Goal: Navigation & Orientation: Find specific page/section

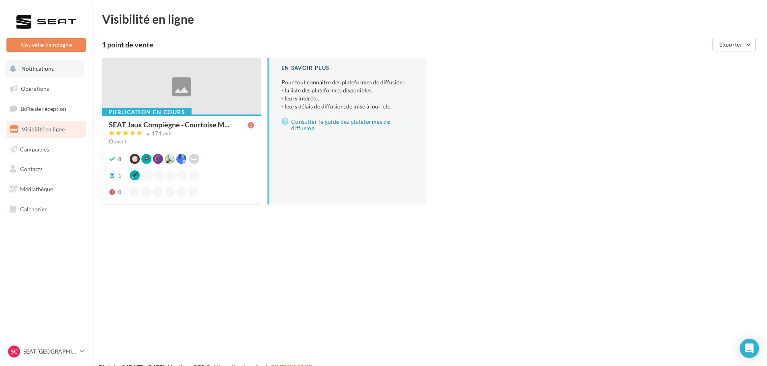
click at [55, 71] on button "Notifications" at bounding box center [44, 68] width 79 height 17
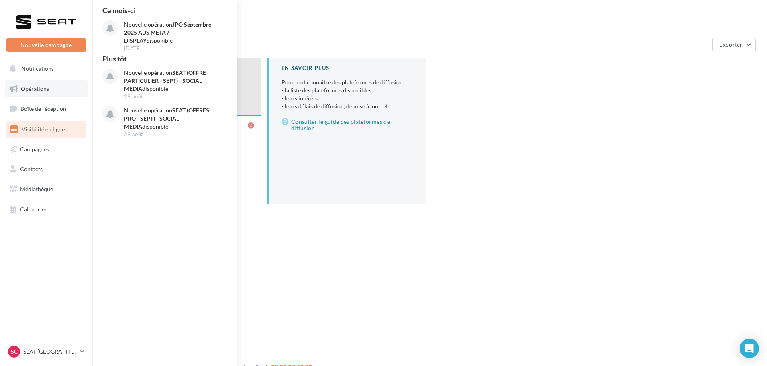
click at [28, 89] on span "Opérations" at bounding box center [35, 88] width 28 height 7
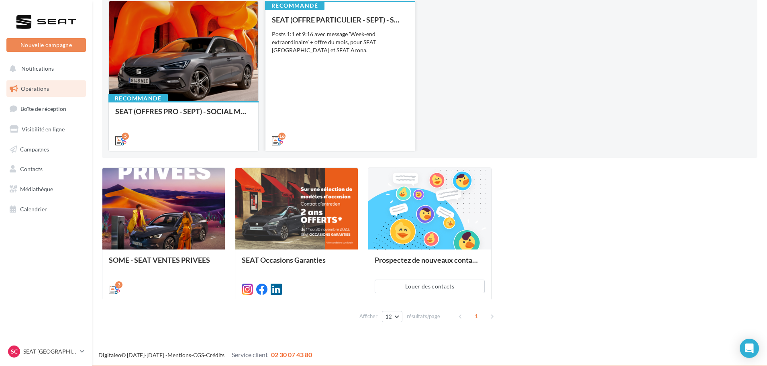
scroll to position [92, 0]
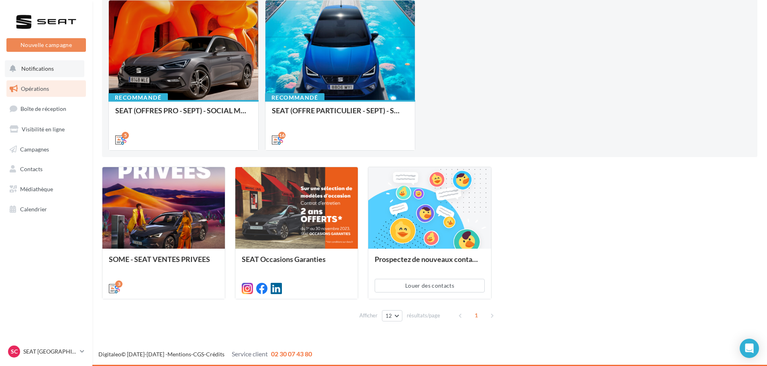
click at [58, 67] on button "Notifications" at bounding box center [44, 68] width 79 height 17
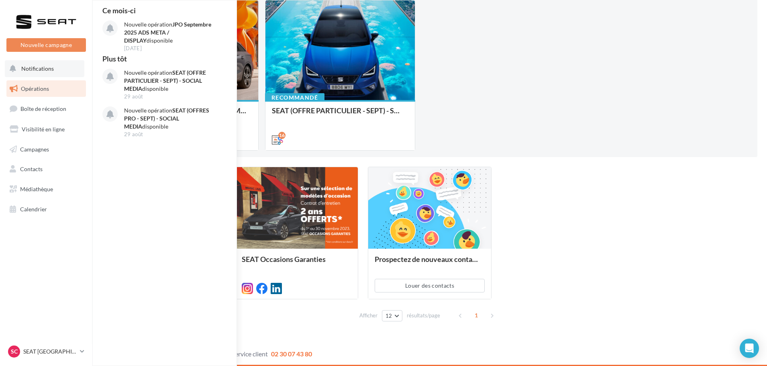
click at [58, 67] on button "Notifications Ce mois-ci Nouvelle opération JPO Septembre 2025 ADS META / DISPL…" at bounding box center [44, 68] width 79 height 17
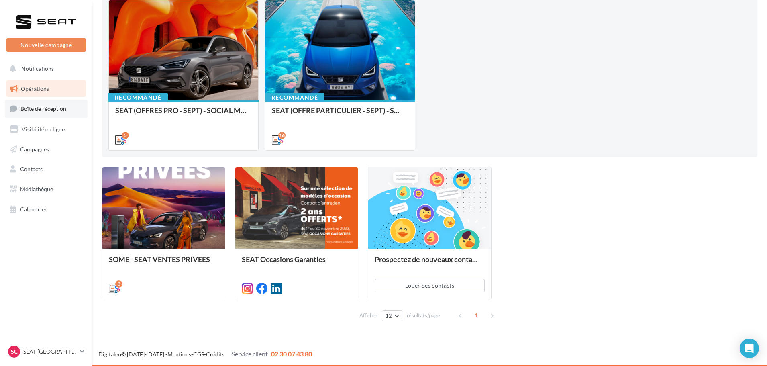
click at [54, 104] on link "Boîte de réception" at bounding box center [46, 108] width 83 height 17
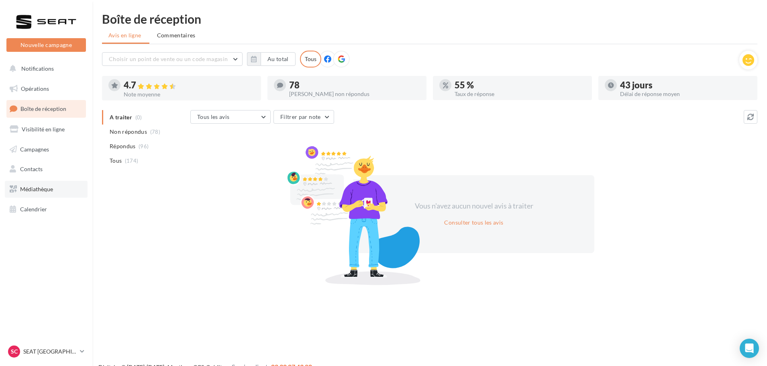
click at [40, 186] on span "Médiathèque" at bounding box center [36, 188] width 33 height 7
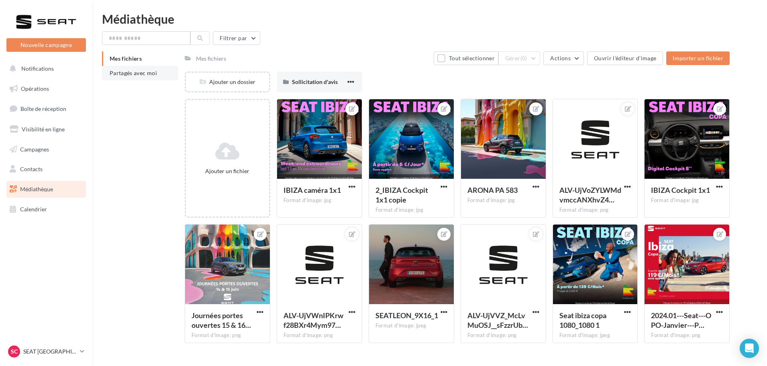
click at [137, 71] on span "Partagés avec moi" at bounding box center [133, 72] width 47 height 7
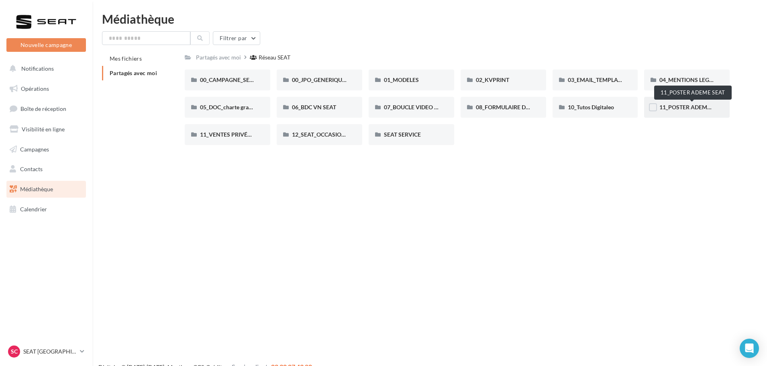
click at [685, 108] on span "11_POSTER ADEME SEAT" at bounding box center [691, 107] width 65 height 7
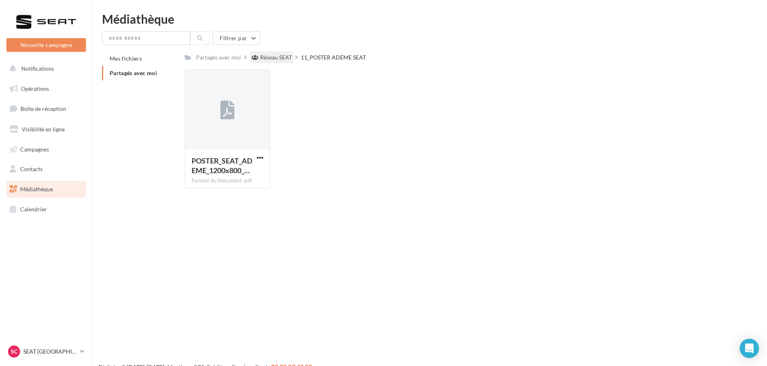
click at [271, 56] on div "Réseau SEAT" at bounding box center [276, 57] width 32 height 8
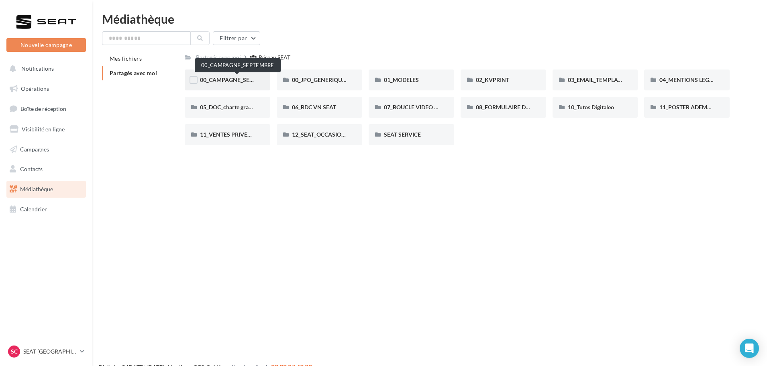
click at [232, 80] on span "00_CAMPAGNE_SEPTEMBRE" at bounding box center [237, 79] width 75 height 7
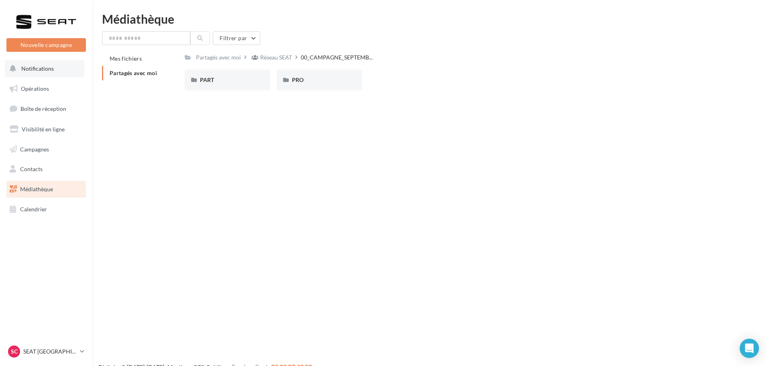
click at [35, 70] on span "Notifications" at bounding box center [37, 68] width 33 height 7
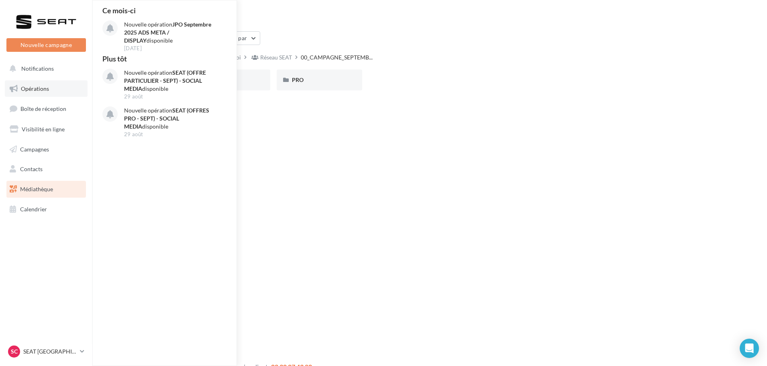
click at [53, 90] on link "Opérations" at bounding box center [46, 88] width 83 height 17
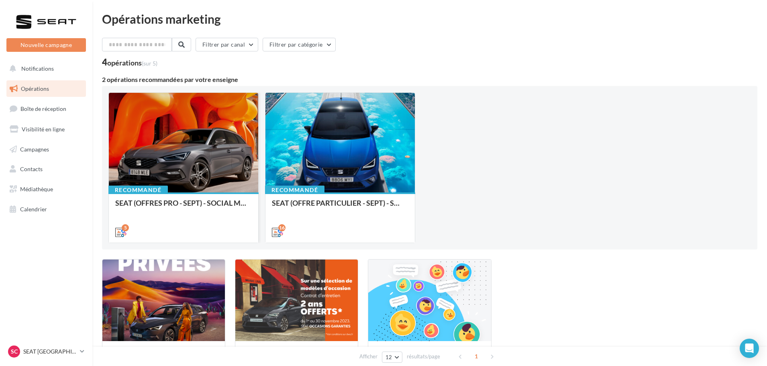
scroll to position [92, 0]
